Goal: Find contact information: Find contact information

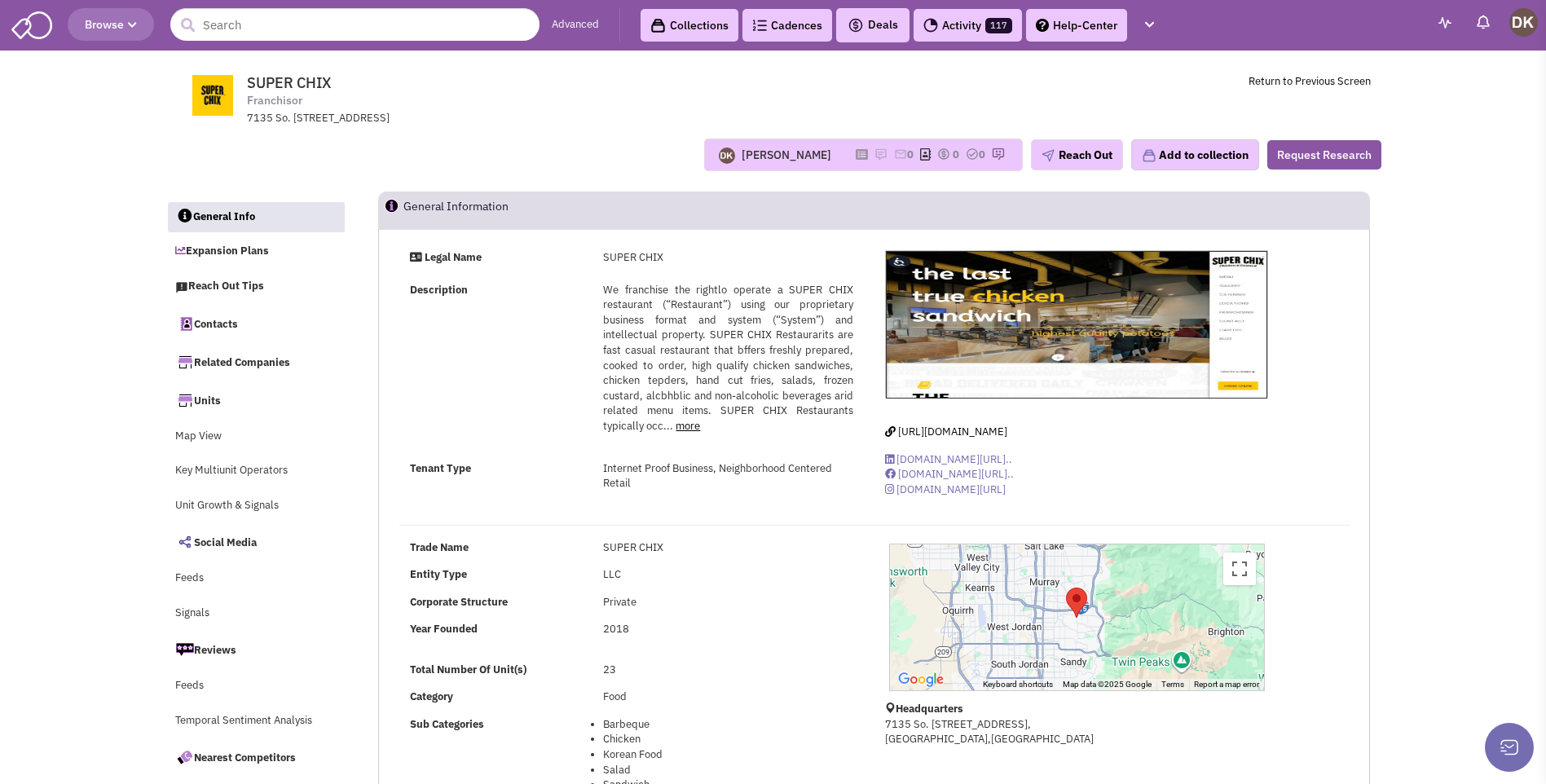
select select
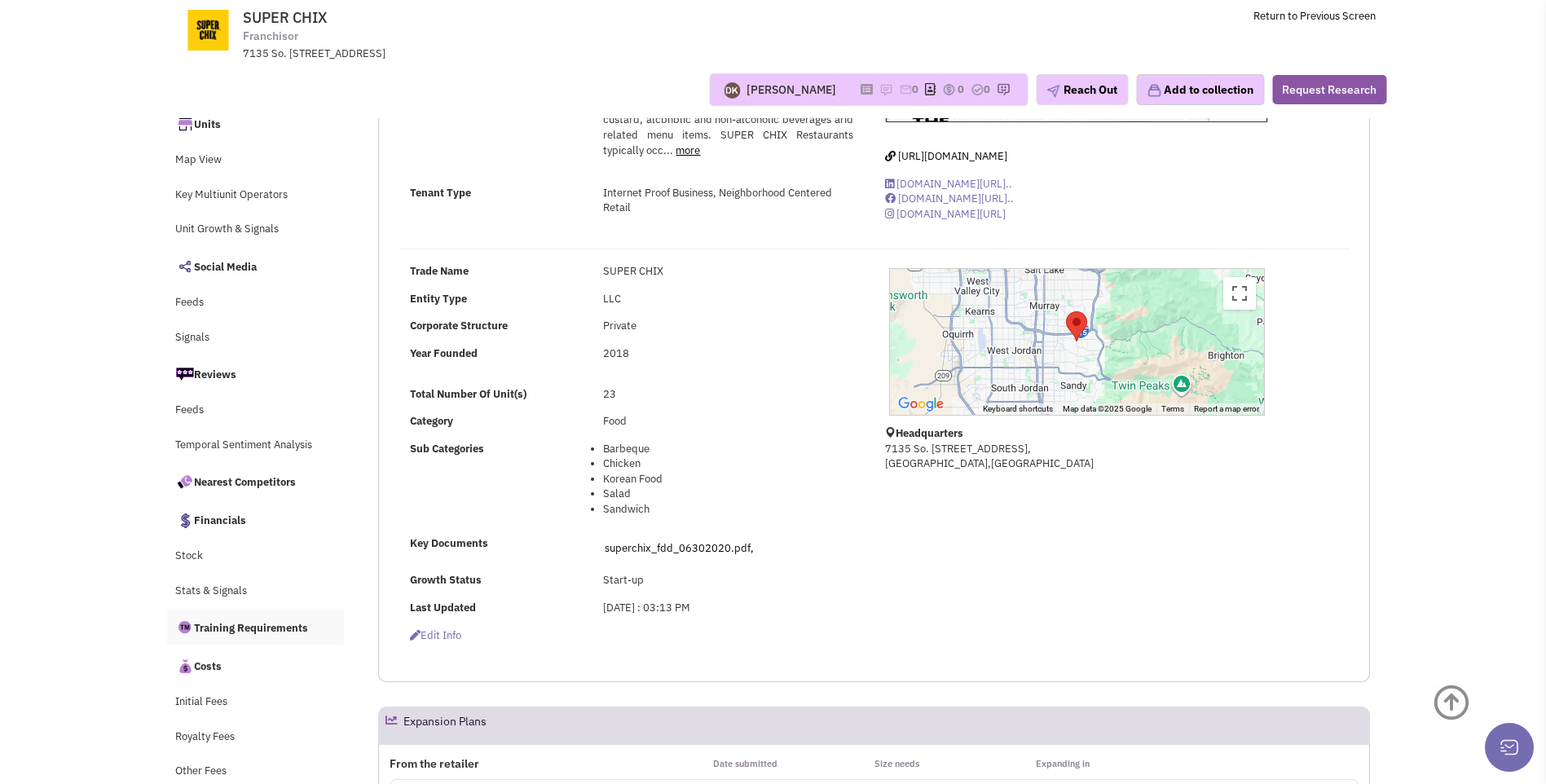
scroll to position [163, 0]
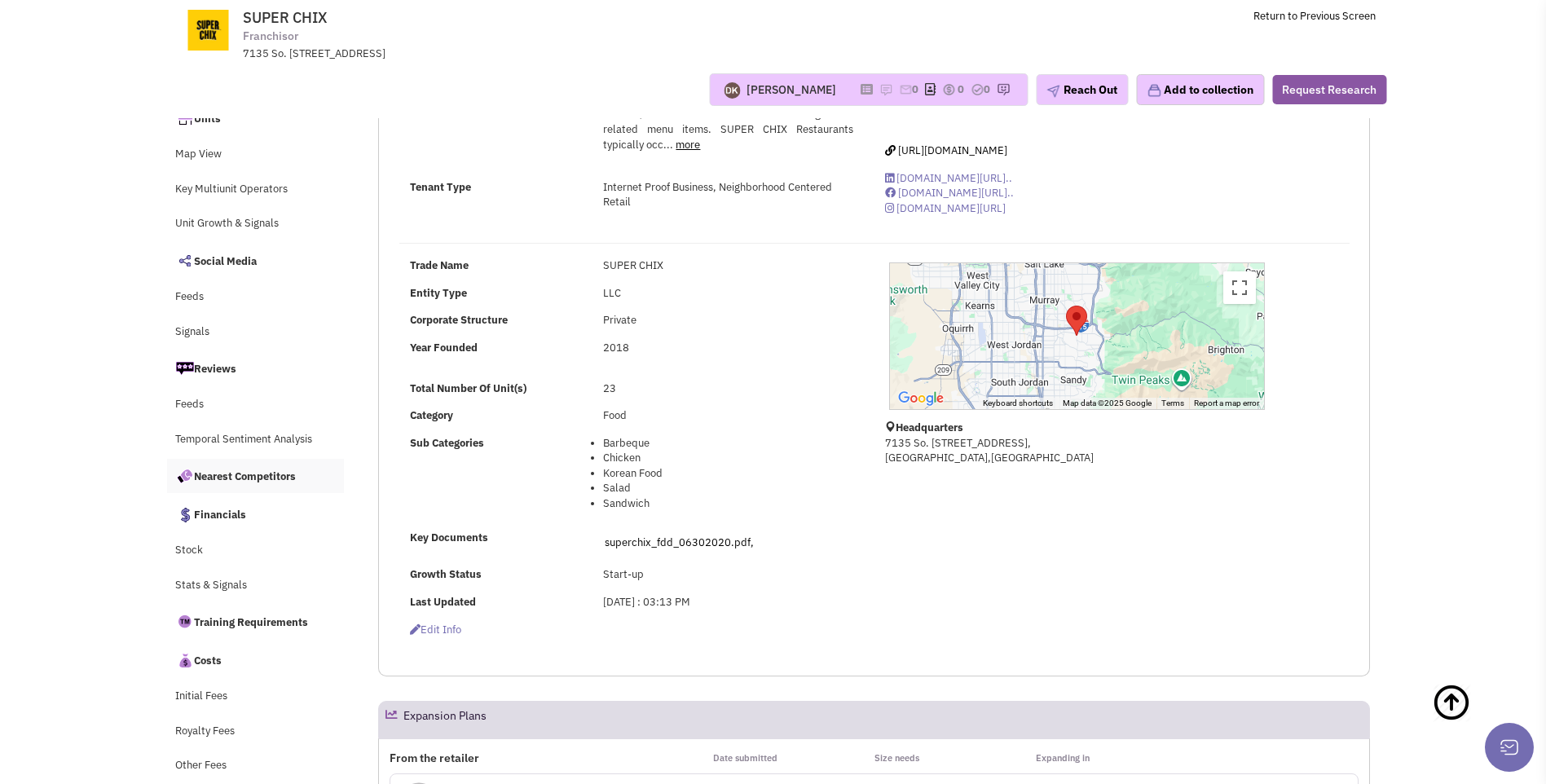
click at [262, 481] on link "Nearest Competitors" at bounding box center [255, 475] width 177 height 34
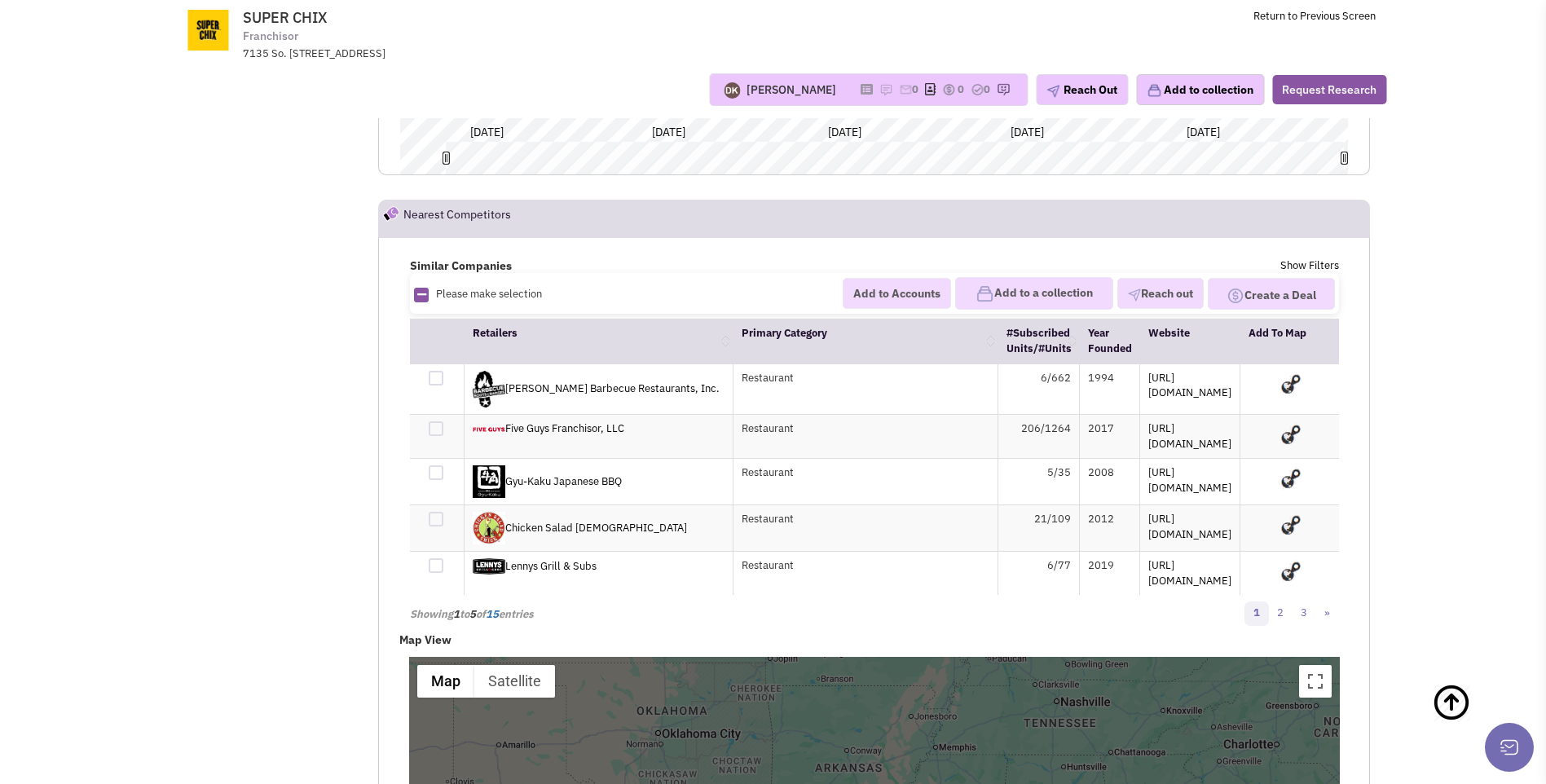
scroll to position [9398, 0]
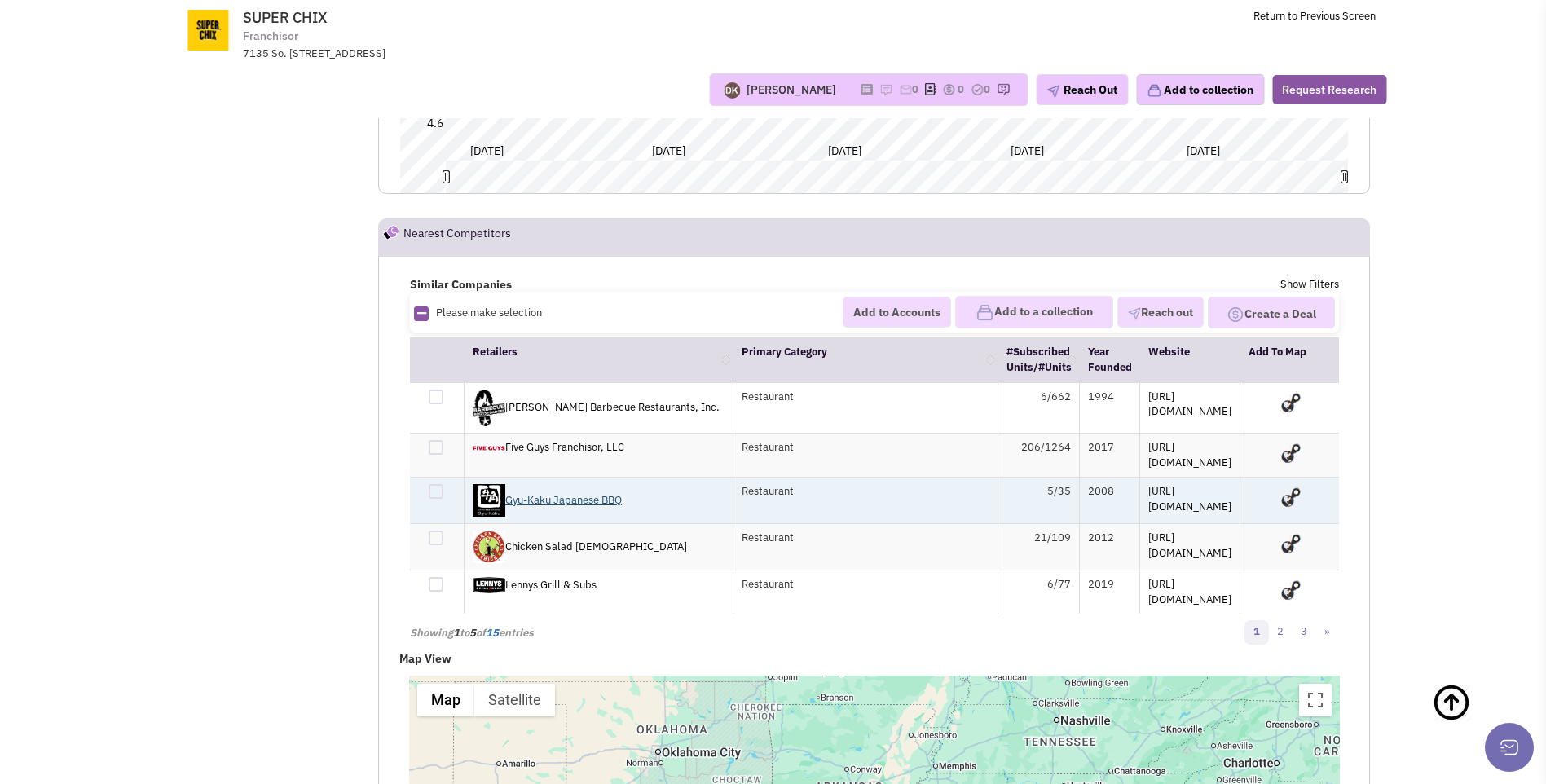
click at [548, 493] on link "Gyu-Kaku Japanese BBQ" at bounding box center [547, 500] width 149 height 14
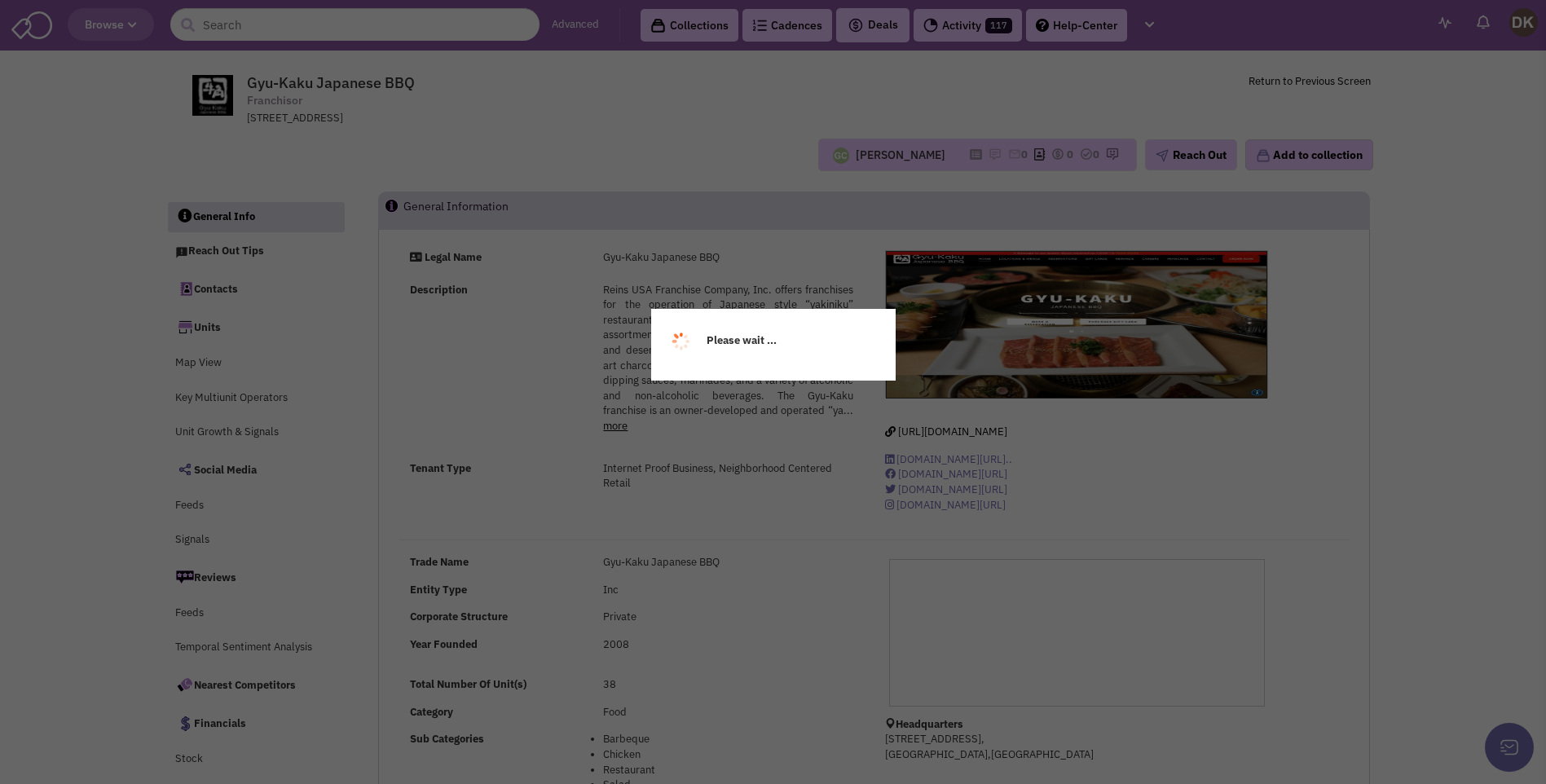
select select
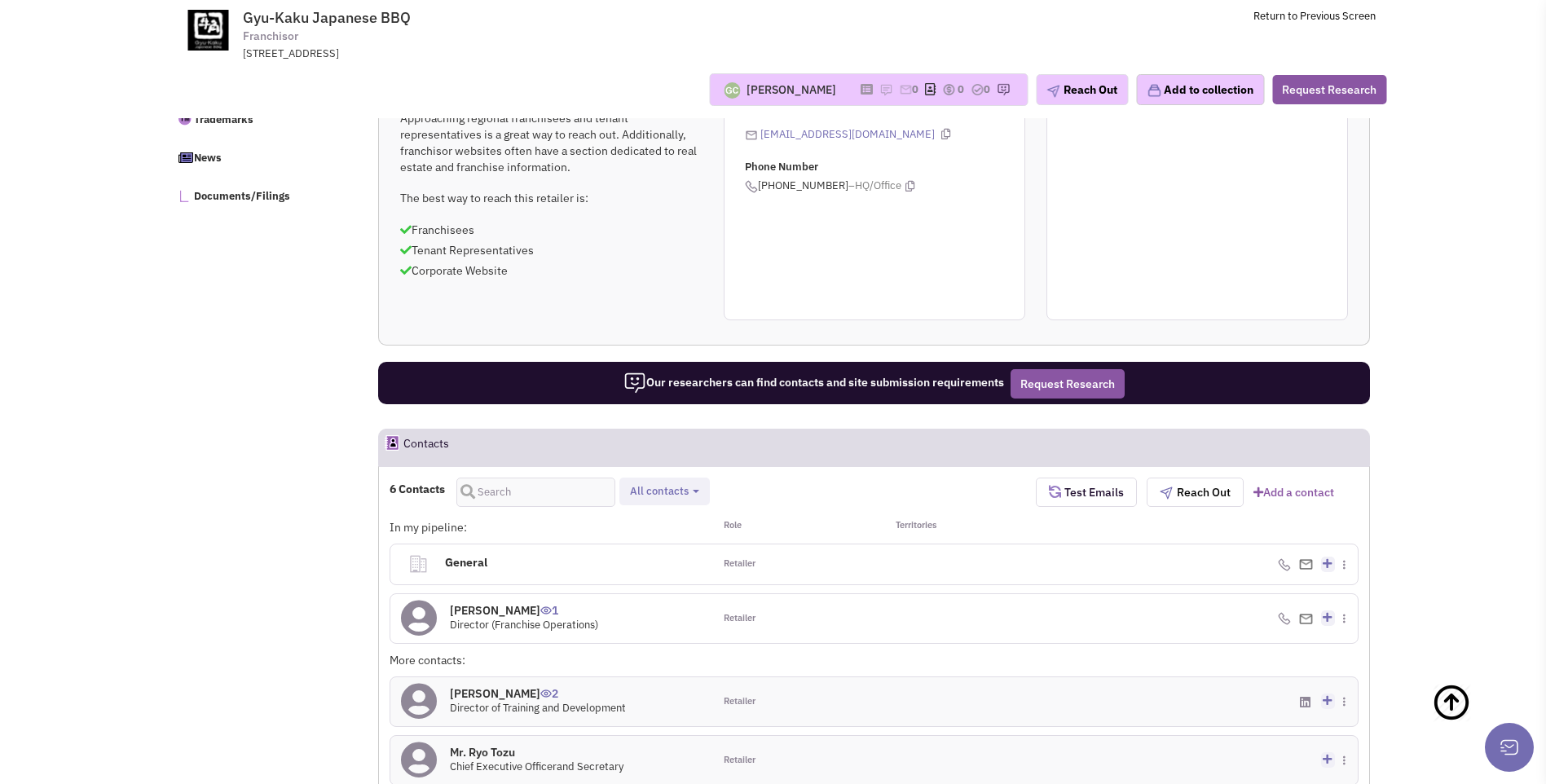
scroll to position [1061, 0]
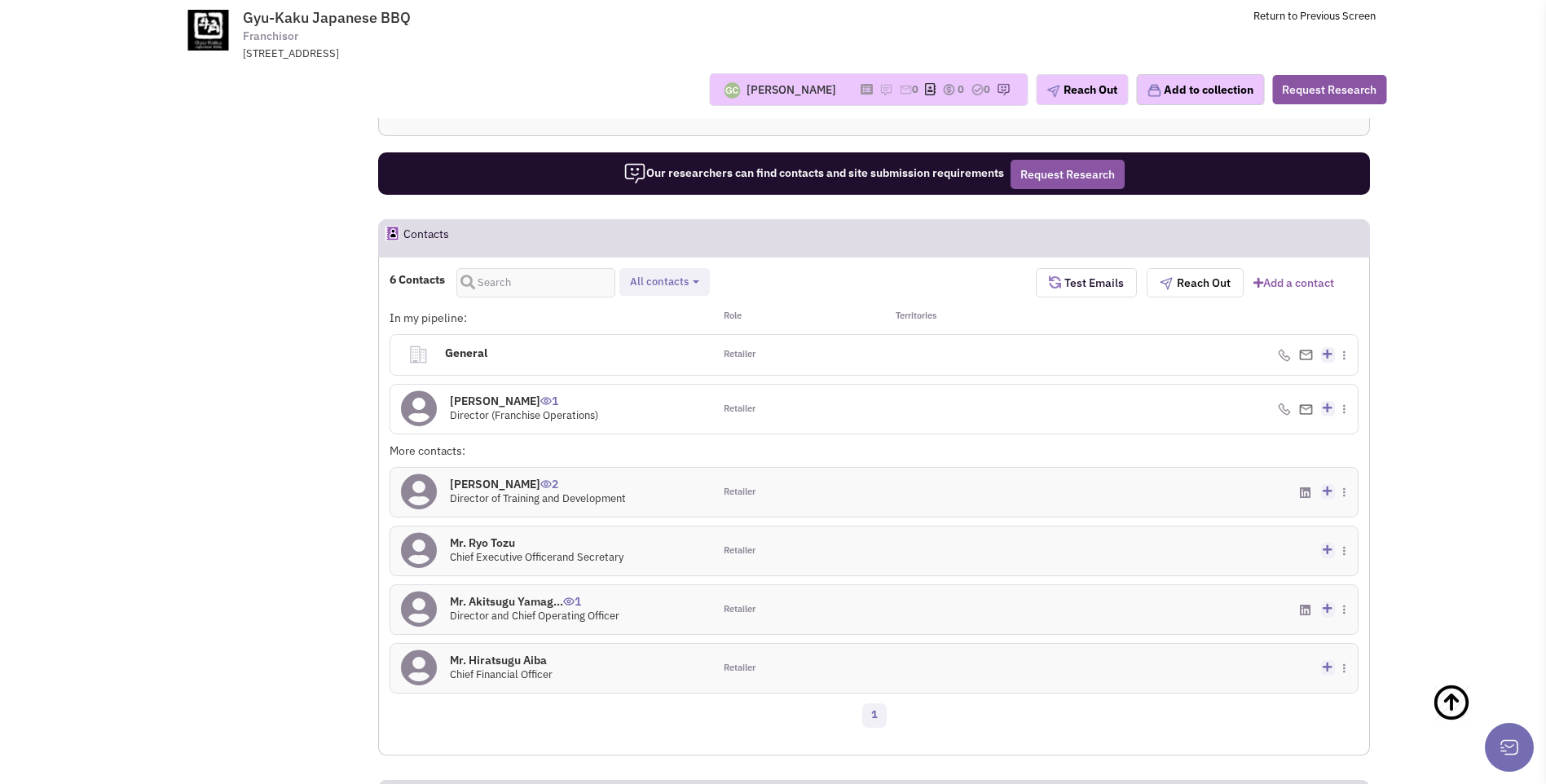
click at [523, 407] on h4 "[PERSON_NAME] 1" at bounding box center [524, 400] width 148 height 15
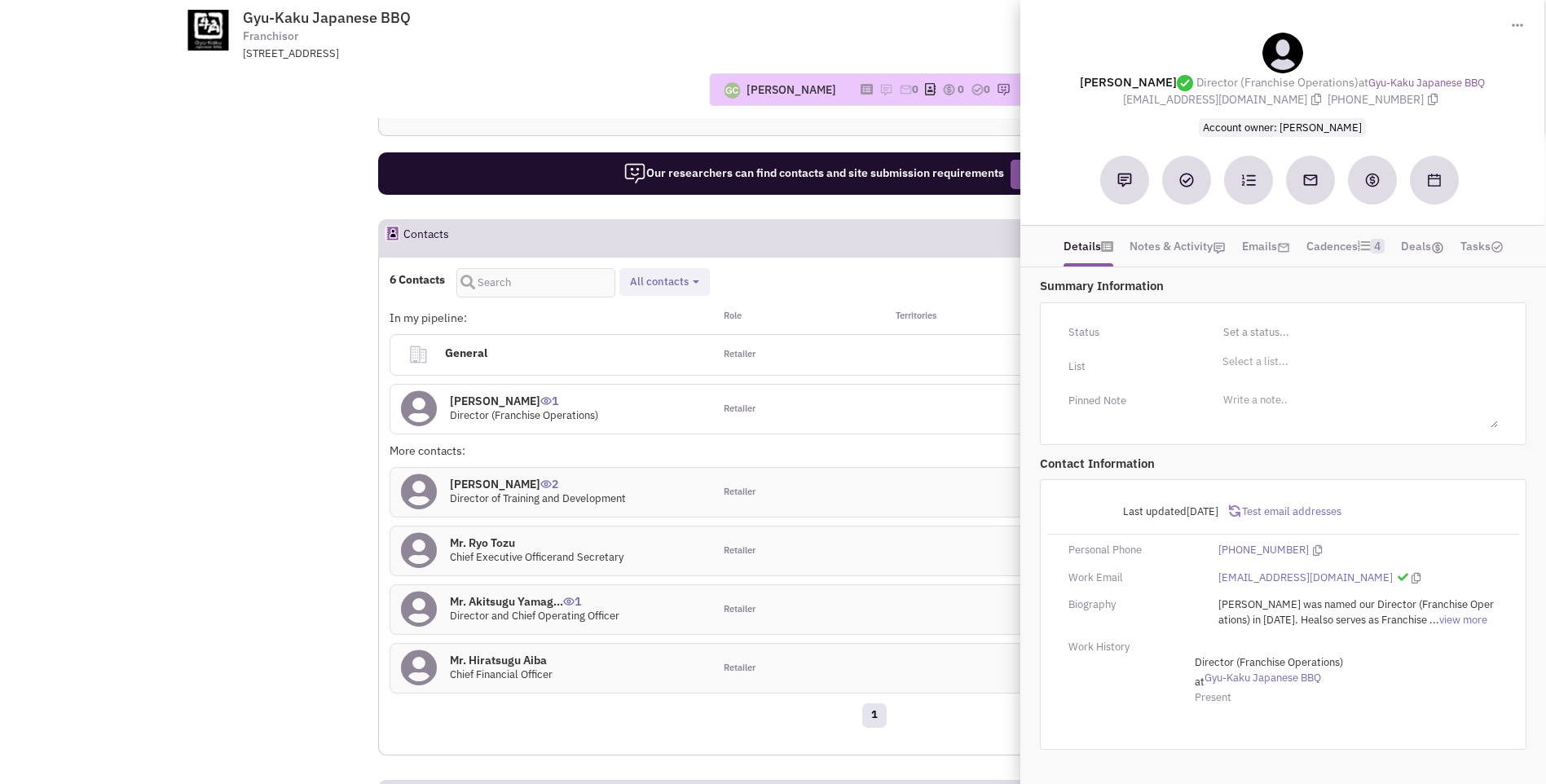
drag, startPoint x: 1070, startPoint y: 82, endPoint x: 1445, endPoint y: 101, distance: 375.5
click at [1445, 101] on div "[PERSON_NAME] Director (Franchise Operations) at Gyu-Kaku Japanese BBQ [EMAIL_A…" at bounding box center [1283, 84] width 508 height 102
copy div "[PERSON_NAME] Director (Franchise Operations) at Gyu-Kaku Japanese BBQ [EMAIL_A…"
click at [810, 407] on div "Retailer" at bounding box center [793, 408] width 161 height 49
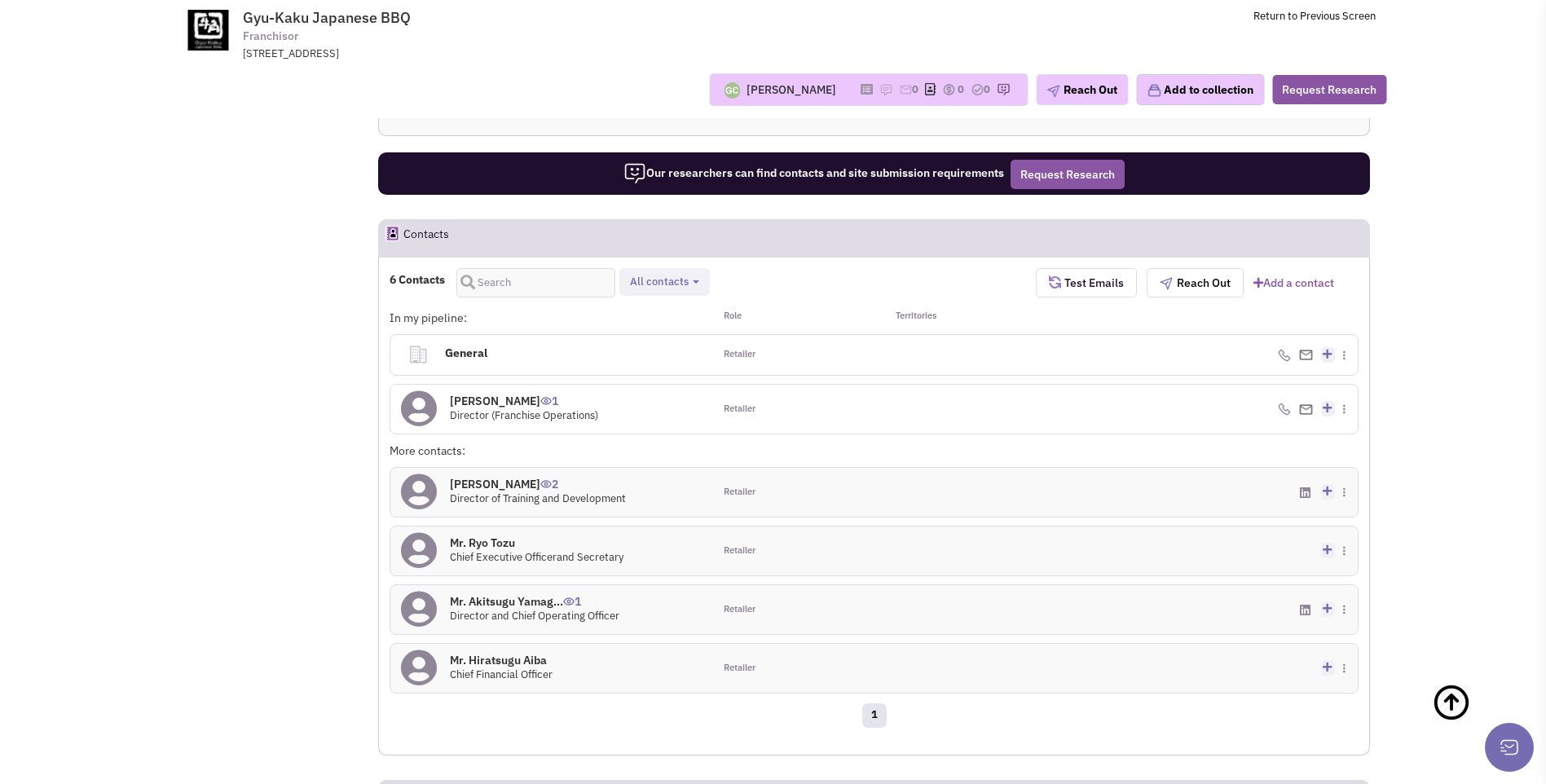
click at [484, 355] on h4 "General 0" at bounding box center [562, 353] width 246 height 36
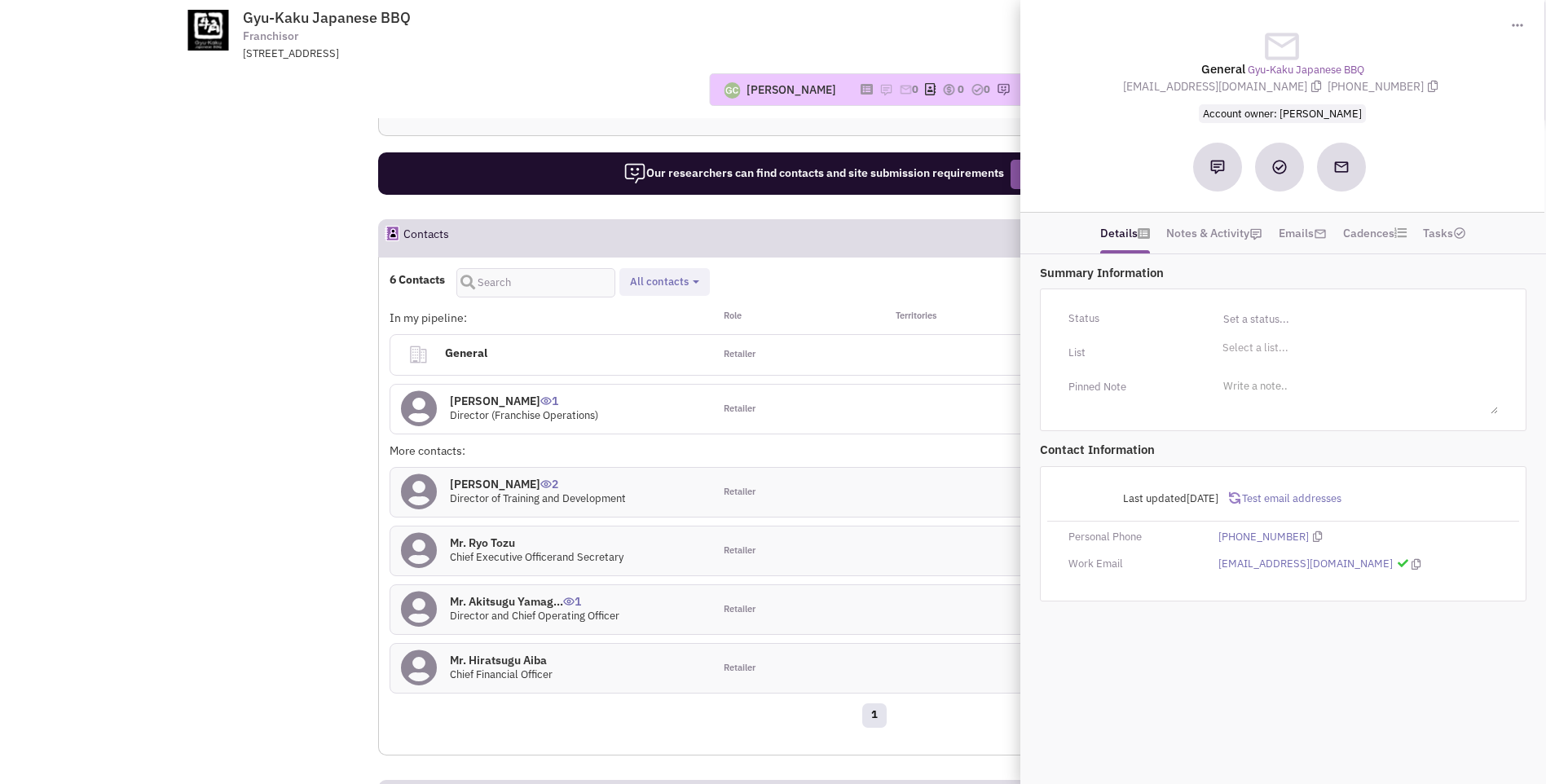
click at [511, 104] on div "[PERSON_NAME] No note found! 0 0 0 Reach Out" at bounding box center [773, 89] width 1248 height 33
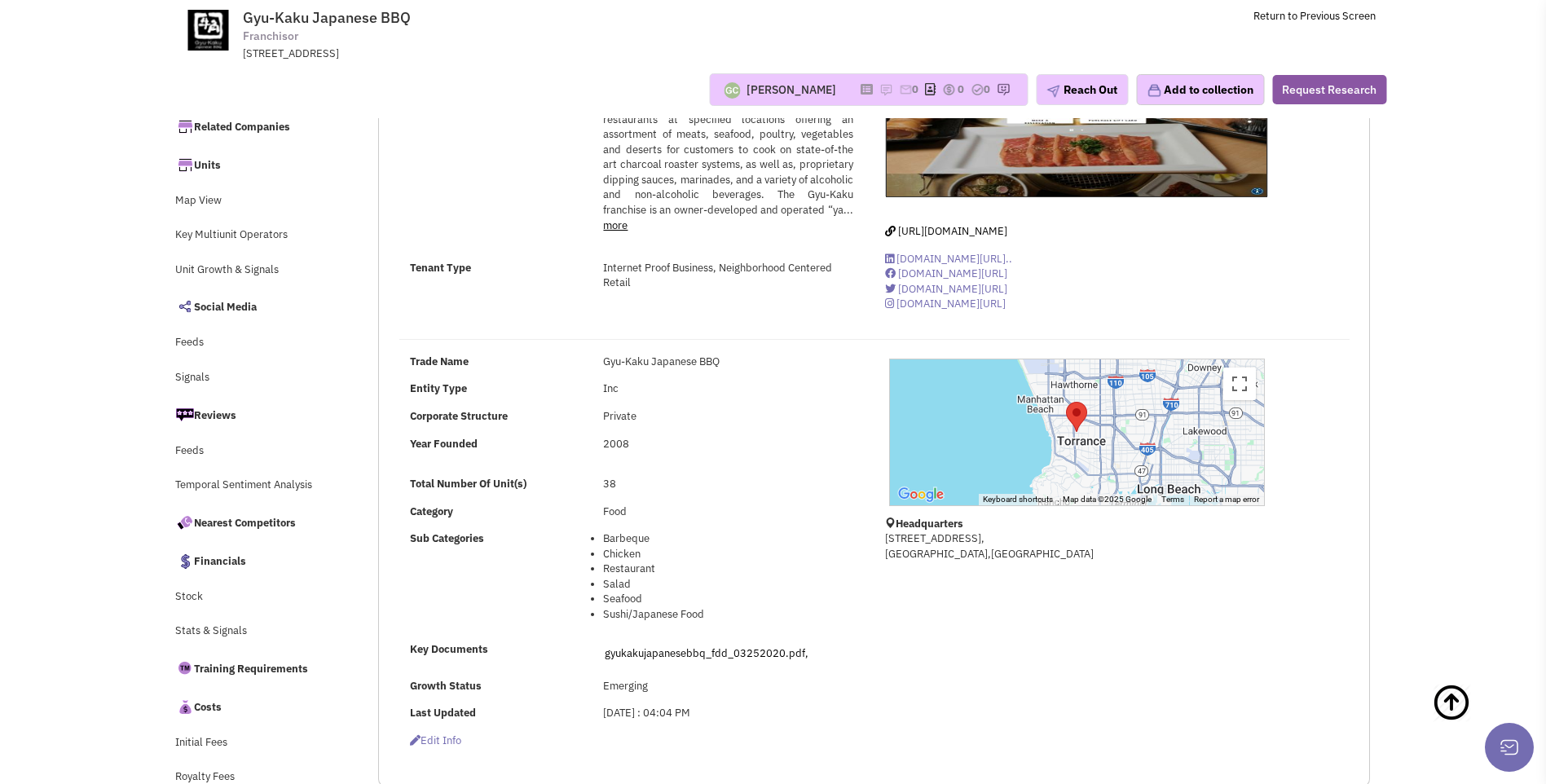
scroll to position [0, 0]
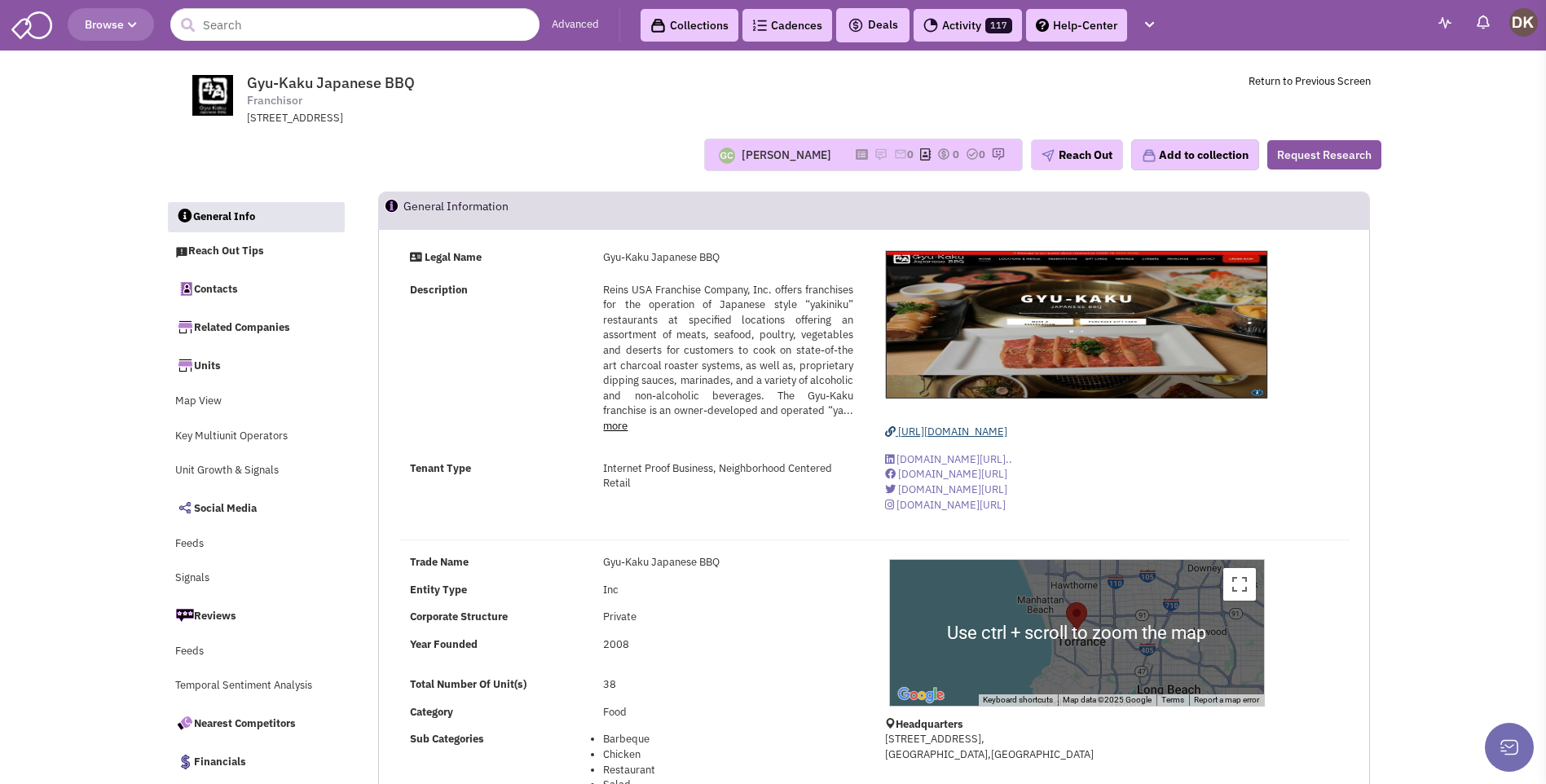
click at [972, 432] on span "[URL][DOMAIN_NAME]" at bounding box center [953, 431] width 109 height 14
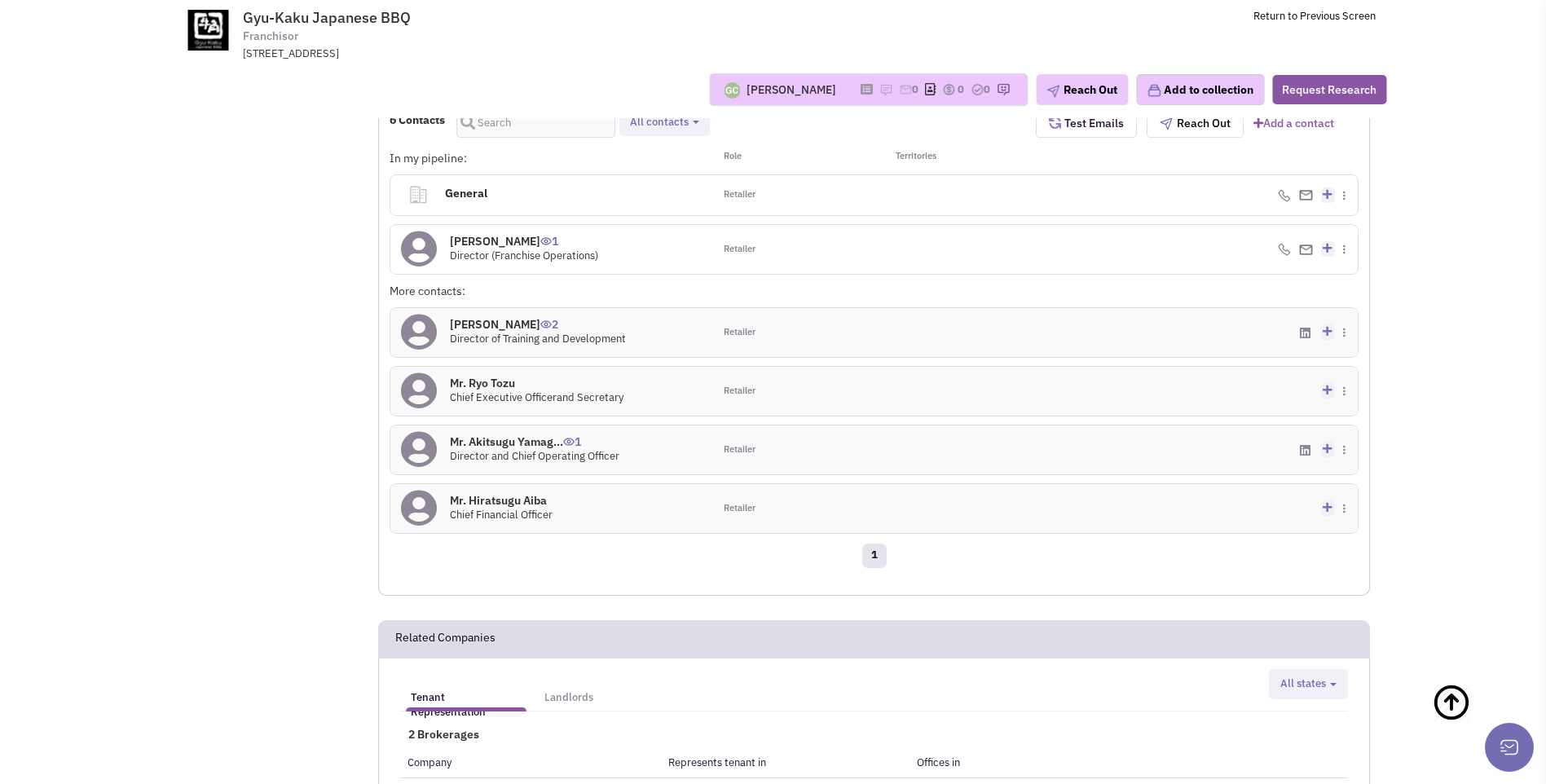
scroll to position [1224, 0]
click at [471, 241] on h4 "[PERSON_NAME] 1" at bounding box center [524, 237] width 148 height 15
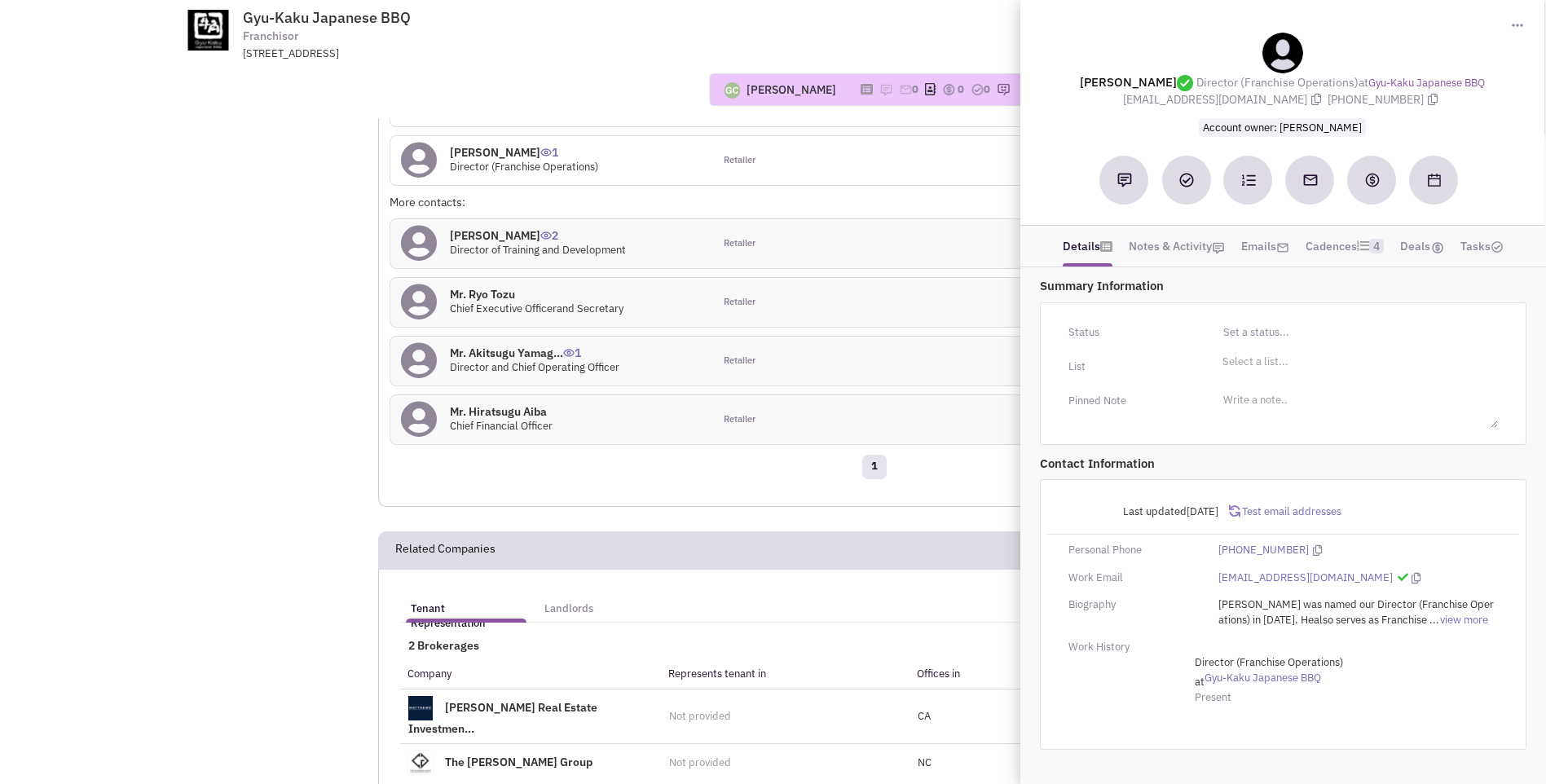
scroll to position [1468, 0]
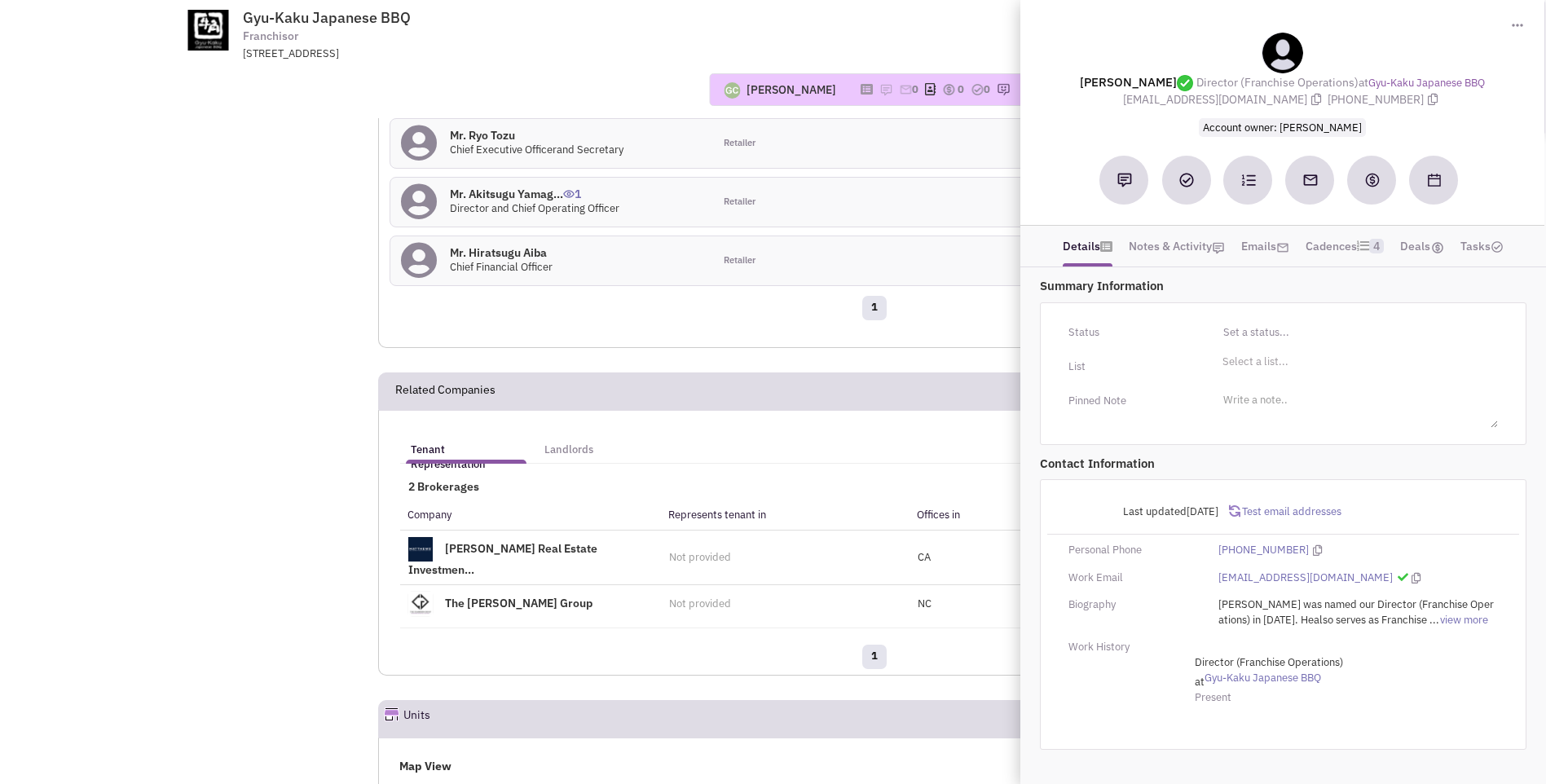
click at [863, 452] on ul "Tenant Representation Landlords" at bounding box center [754, 440] width 706 height 38
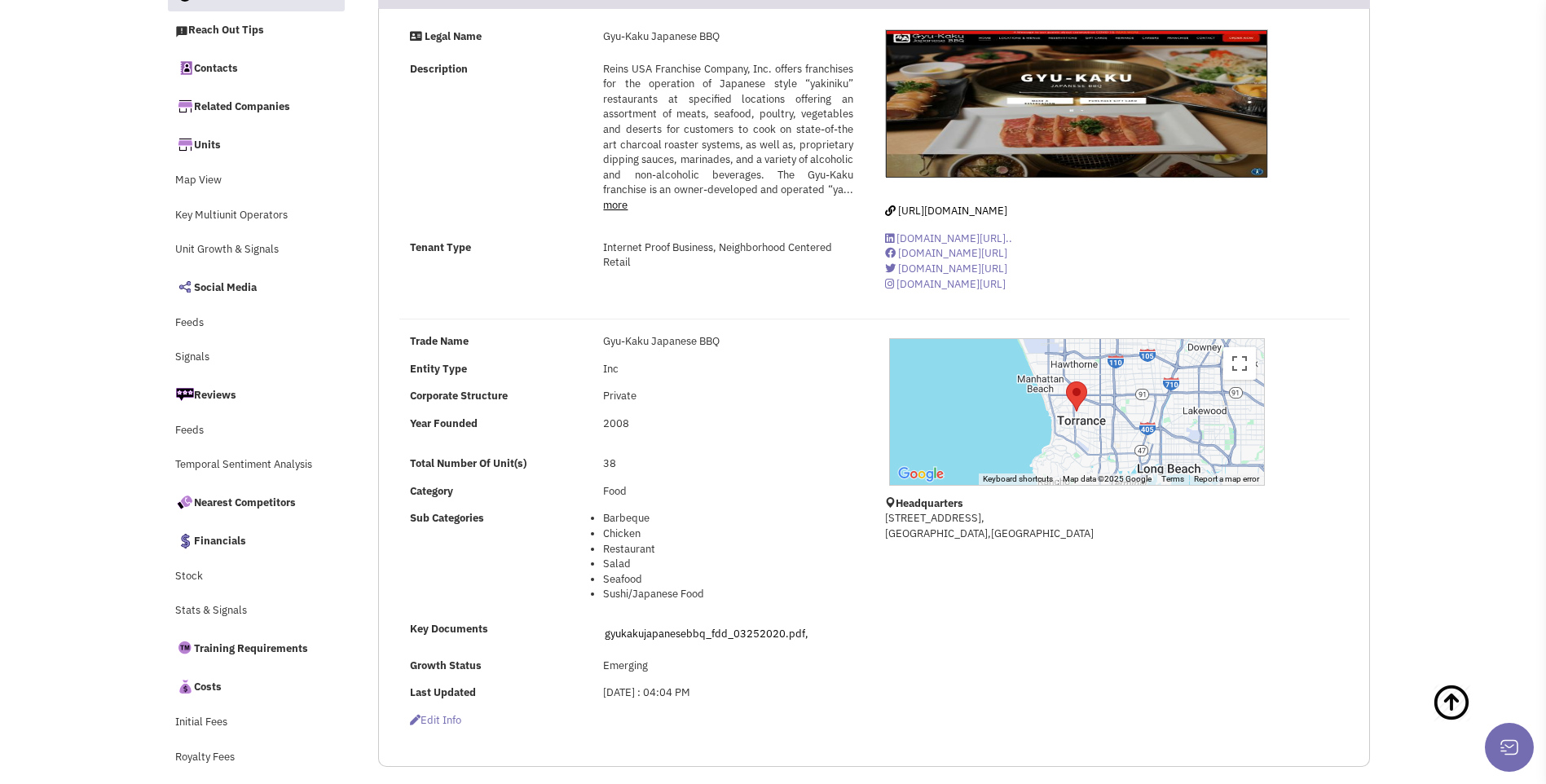
scroll to position [0, 0]
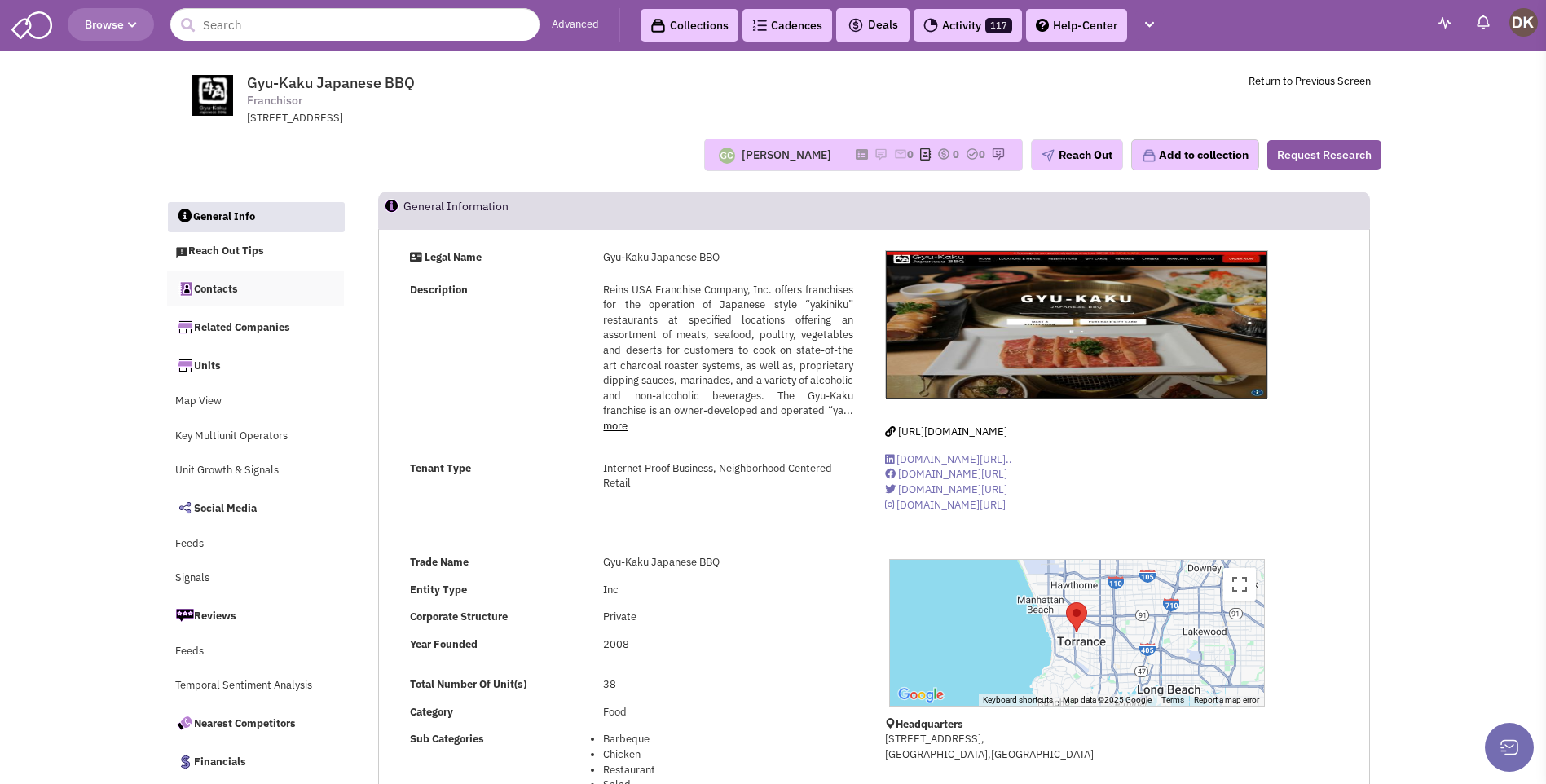
click at [218, 293] on link "Contacts" at bounding box center [255, 288] width 177 height 34
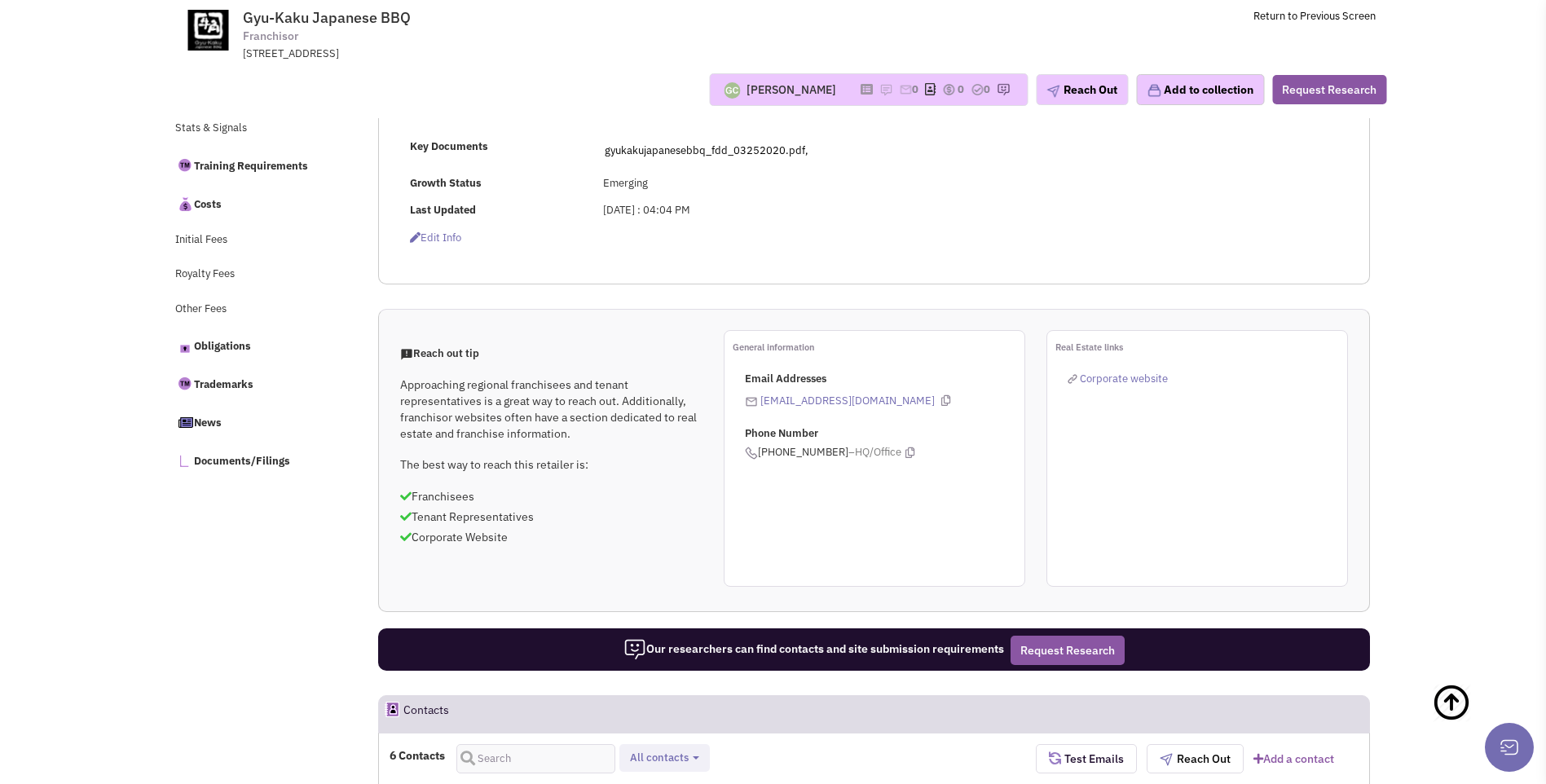
scroll to position [464, 0]
